Goal: Obtain resource: Obtain resource

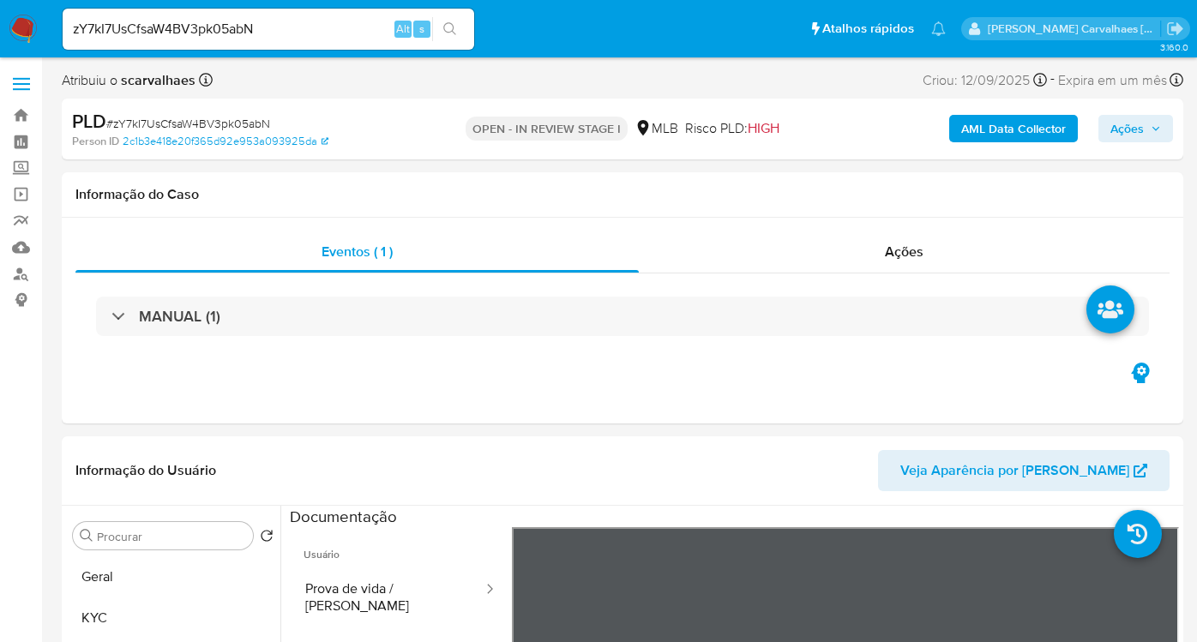
select select "10"
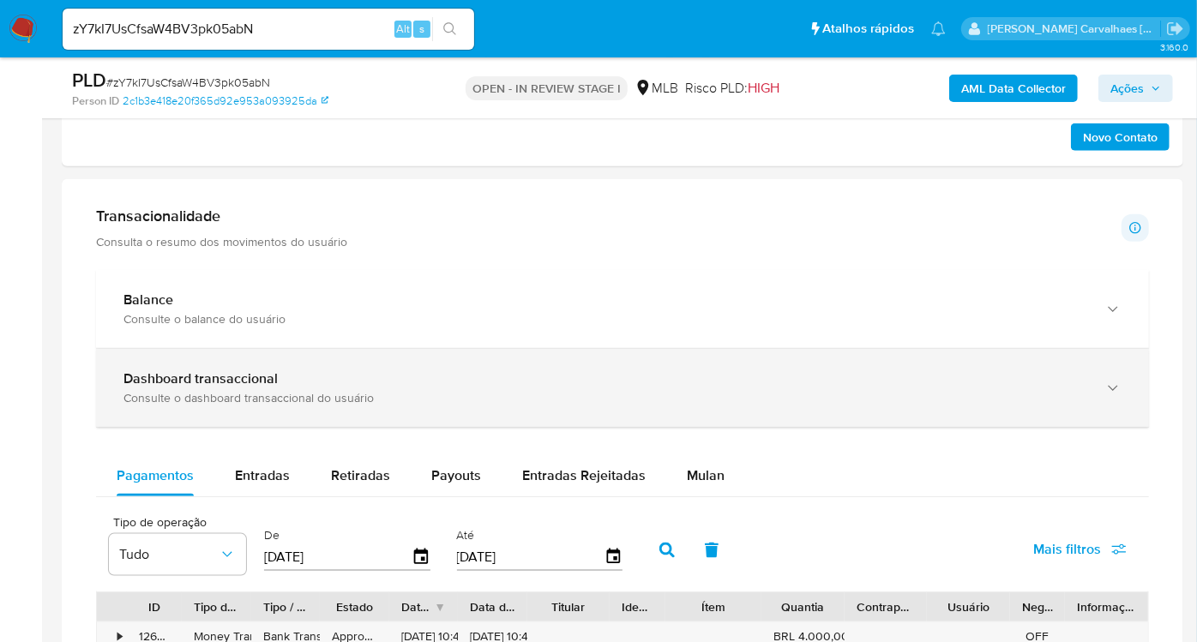
scroll to position [1047, 0]
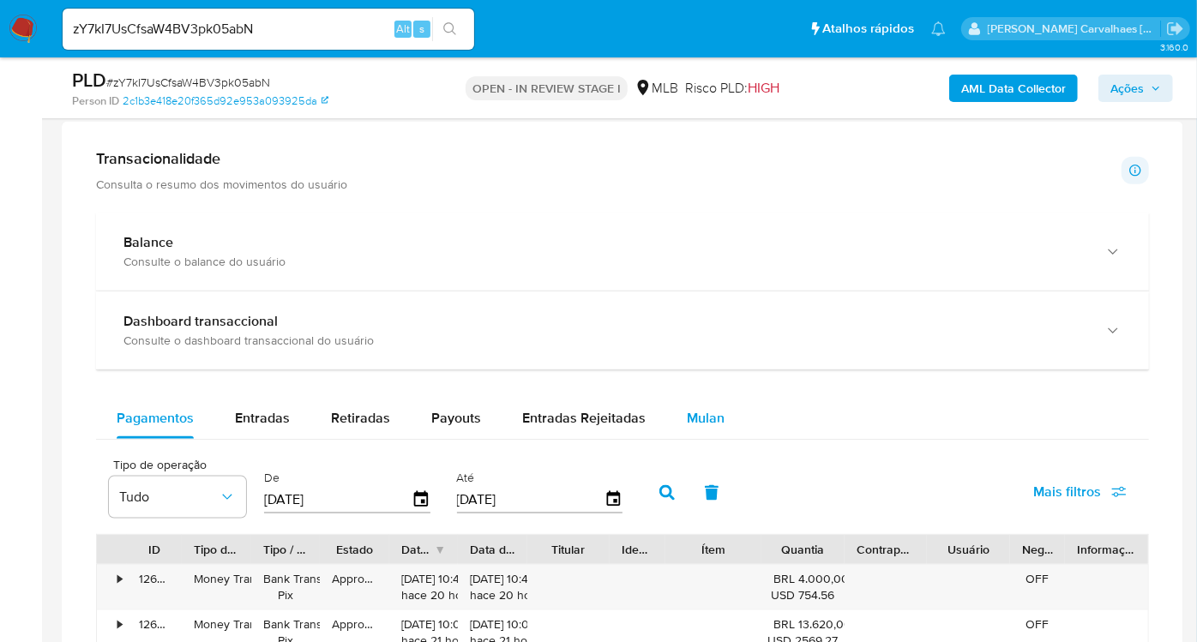
click at [697, 421] on span "Mulan" at bounding box center [706, 418] width 38 height 20
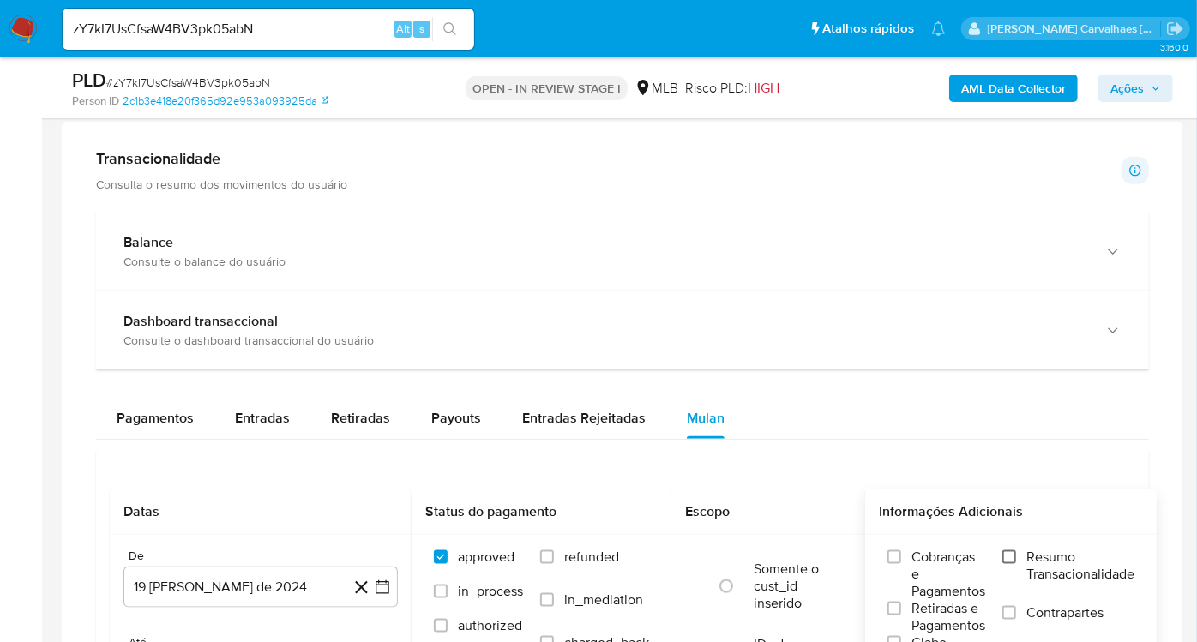
click at [1016, 553] on input "Resumo Transacionalidade" at bounding box center [1009, 557] width 14 height 14
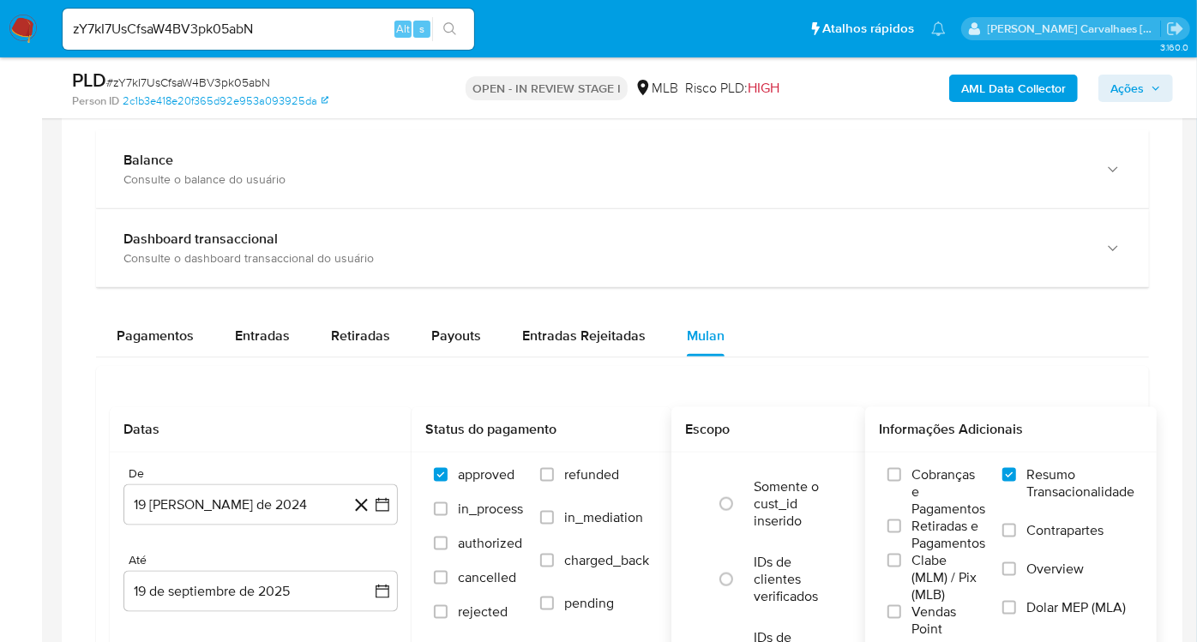
scroll to position [1333, 0]
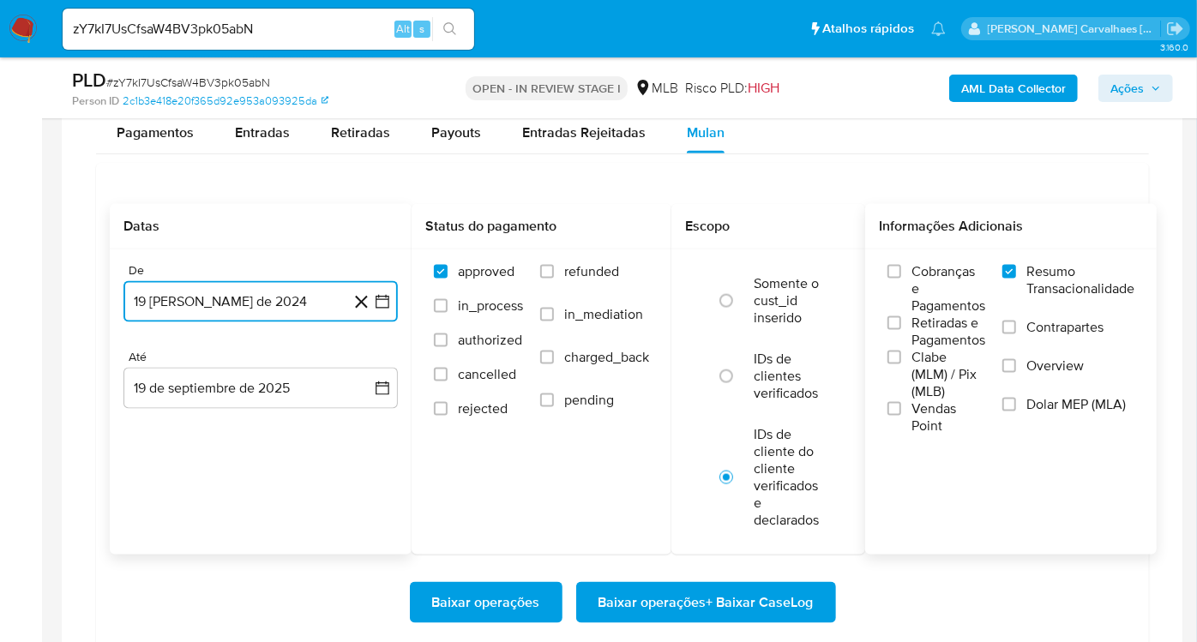
click at [382, 301] on icon "button" at bounding box center [382, 301] width 17 height 17
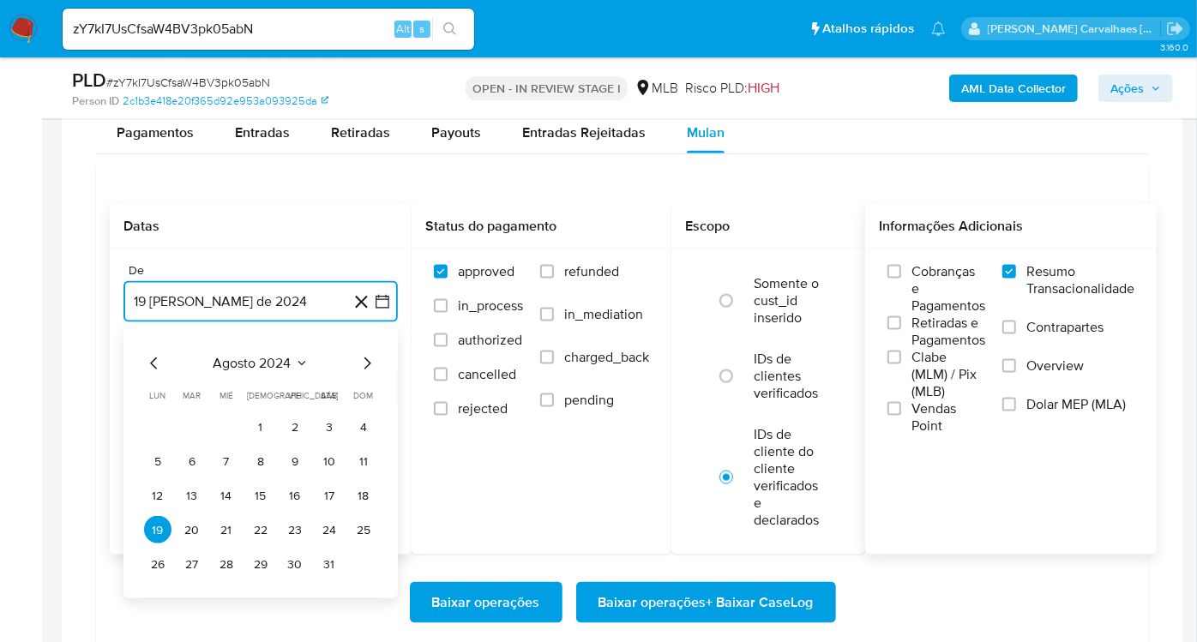
click at [364, 358] on icon "Mes siguiente" at bounding box center [367, 363] width 21 height 21
click at [366, 358] on icon "Mes siguiente" at bounding box center [367, 363] width 21 height 21
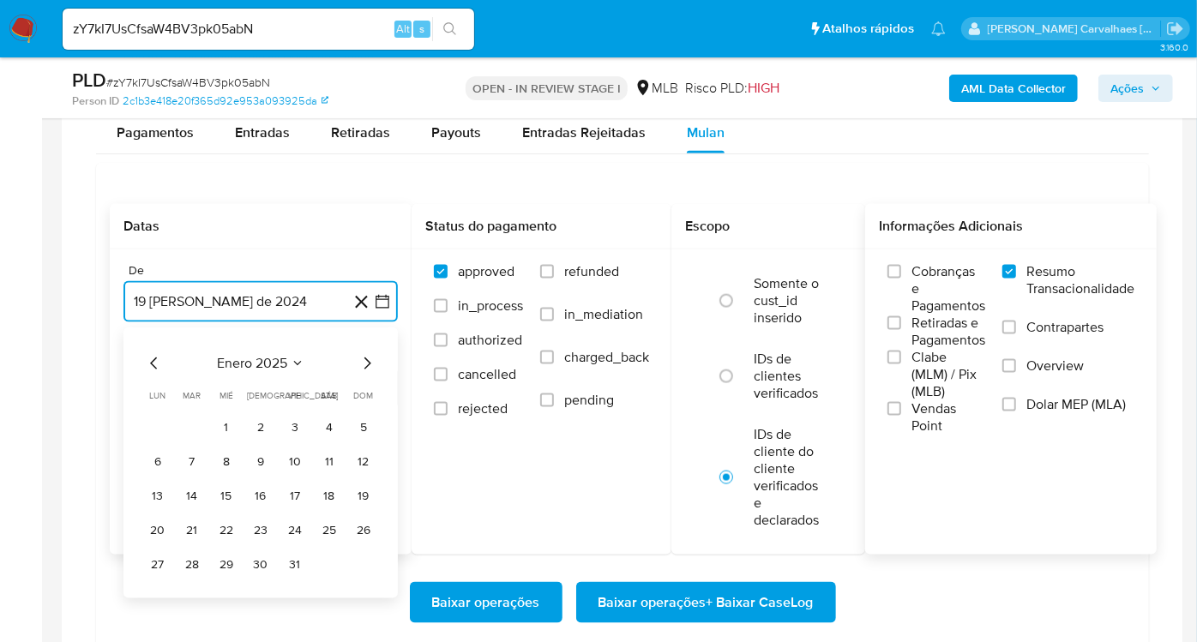
click at [366, 358] on icon "Mes siguiente" at bounding box center [367, 363] width 21 height 21
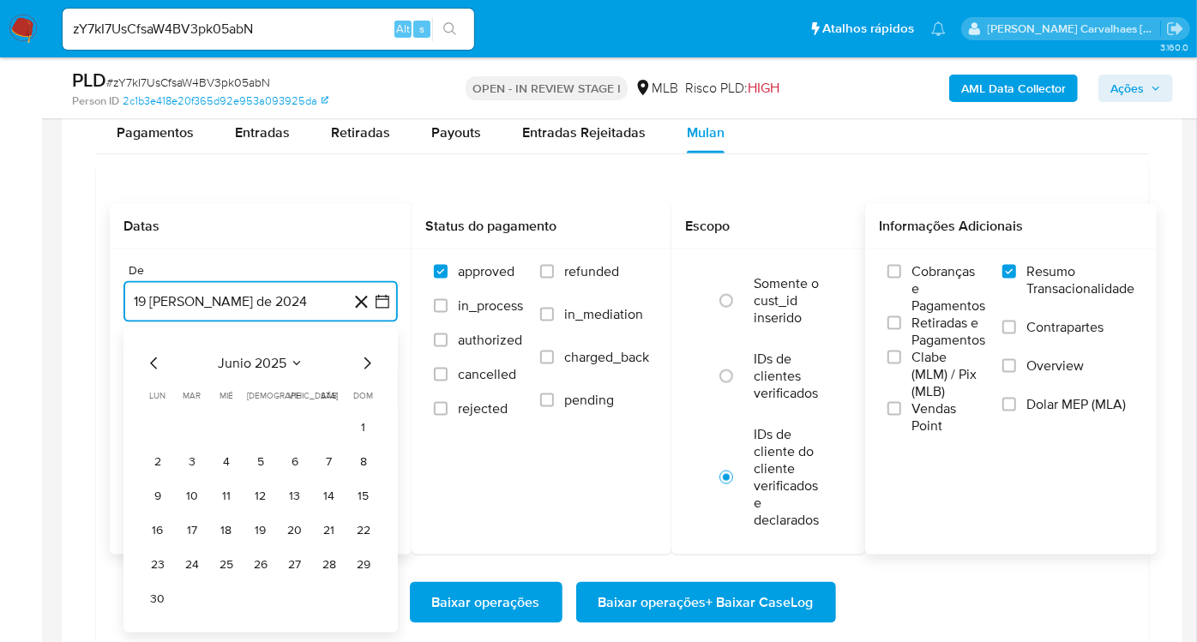
click at [366, 358] on icon "Mes siguiente" at bounding box center [367, 363] width 21 height 21
click at [154, 360] on icon "Mes anterior" at bounding box center [154, 363] width 21 height 21
click at [162, 528] on button "19" at bounding box center [157, 529] width 27 height 27
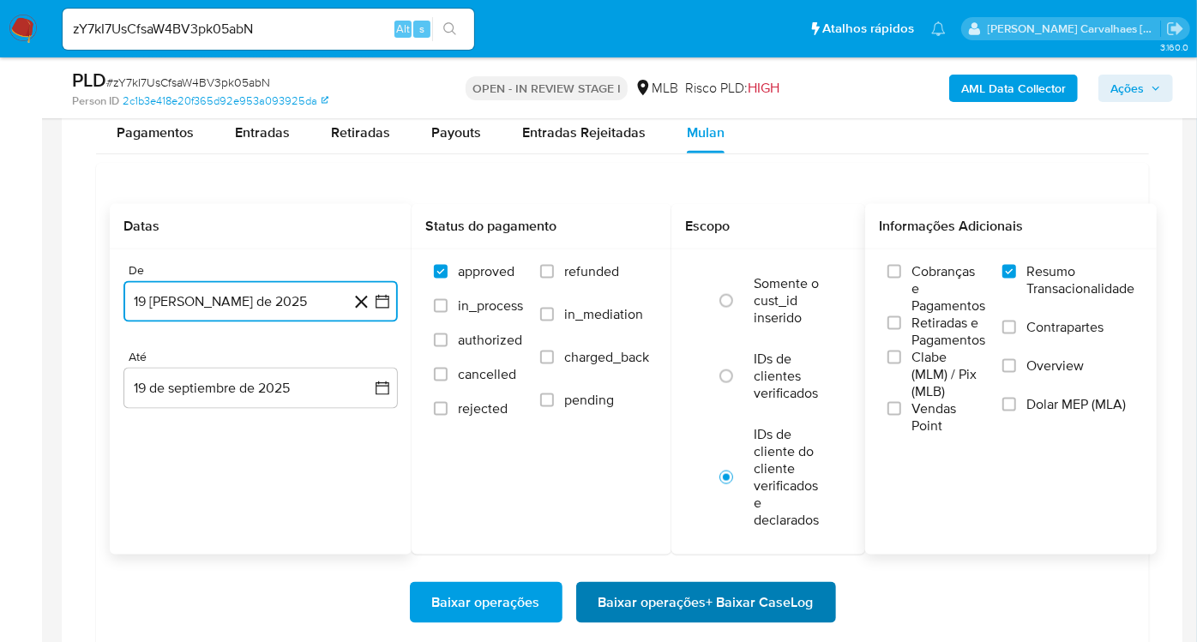
click at [667, 595] on span "Baixar operações + Baixar CaseLog" at bounding box center [705, 603] width 215 height 38
